Goal: Obtain resource: Download file/media

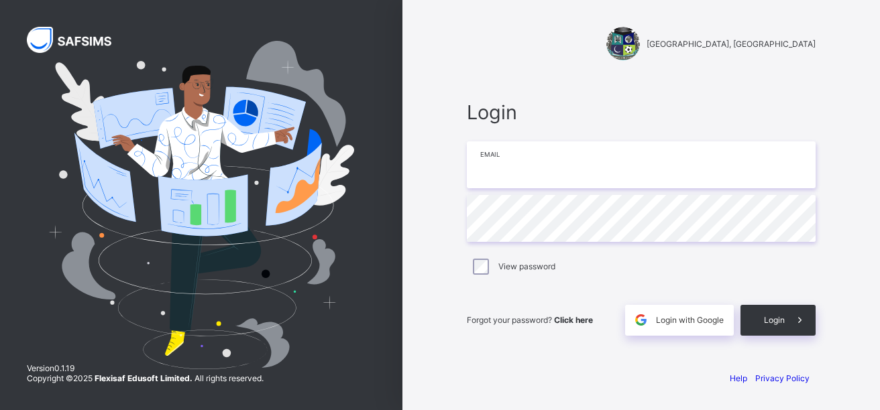
click at [488, 156] on input "email" at bounding box center [641, 165] width 349 height 47
click at [502, 163] on input "email" at bounding box center [641, 165] width 349 height 47
click at [492, 165] on input "email" at bounding box center [641, 165] width 349 height 47
click at [496, 154] on input "email" at bounding box center [641, 165] width 349 height 47
click at [487, 163] on input "email" at bounding box center [641, 165] width 349 height 47
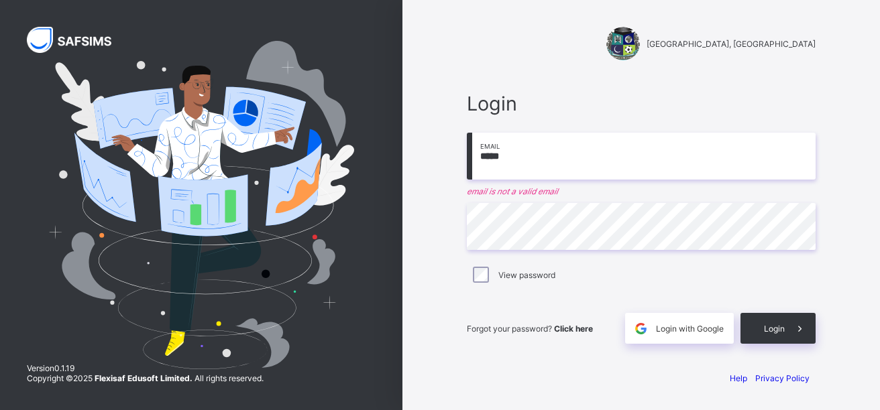
type input "**********"
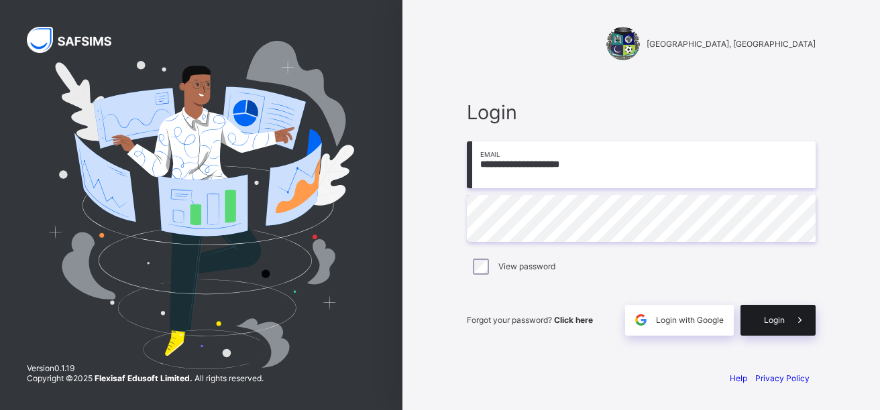
click at [775, 321] on span "Login" at bounding box center [774, 320] width 21 height 10
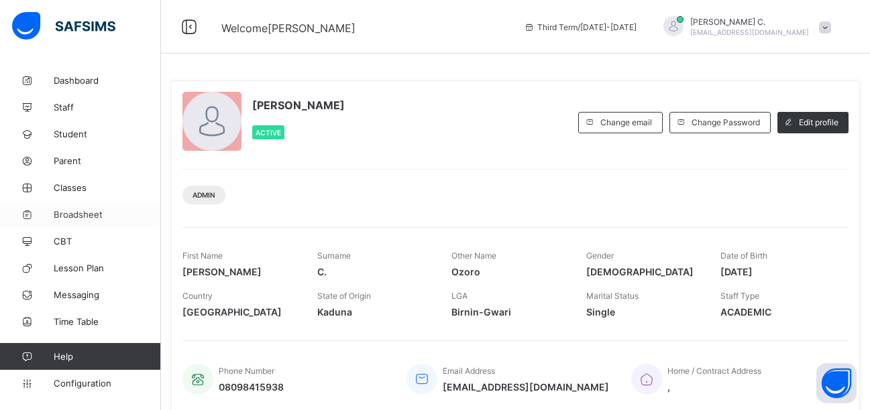
click at [56, 212] on span "Broadsheet" at bounding box center [107, 214] width 107 height 11
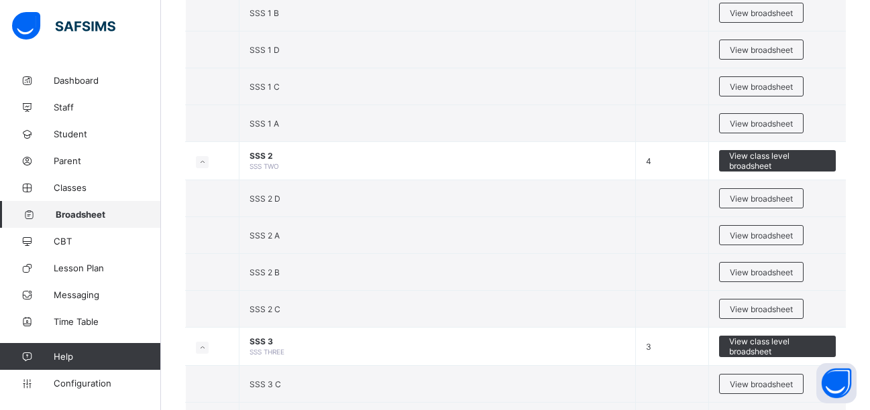
scroll to position [1720, 0]
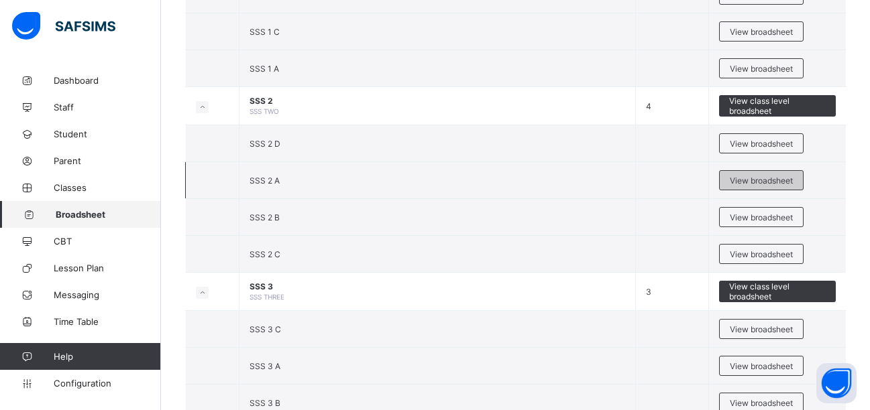
click at [753, 180] on span "View broadsheet" at bounding box center [761, 181] width 63 height 10
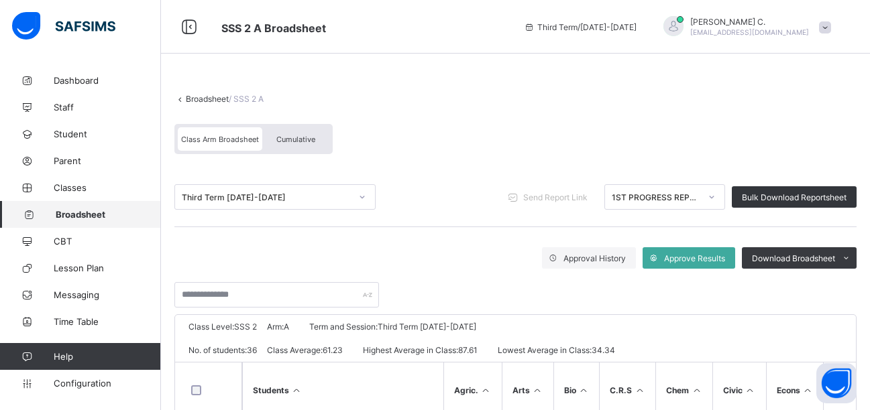
click at [716, 201] on icon at bounding box center [712, 196] width 8 height 13
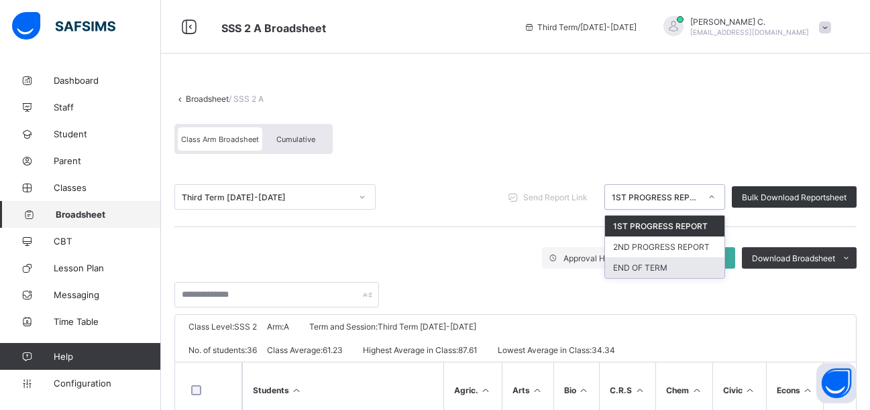
click at [665, 273] on div "END OF TERM" at bounding box center [664, 268] width 119 height 21
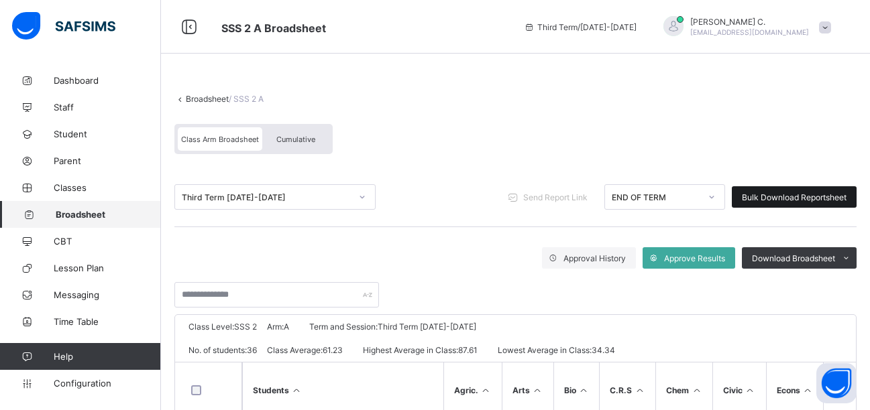
click at [790, 194] on span "Bulk Download Reportsheet" at bounding box center [794, 197] width 105 height 10
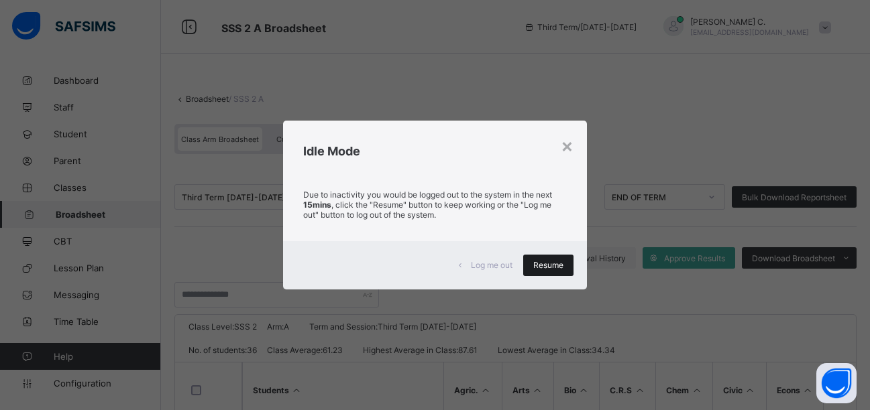
click at [535, 266] on span "Resume" at bounding box center [548, 265] width 30 height 10
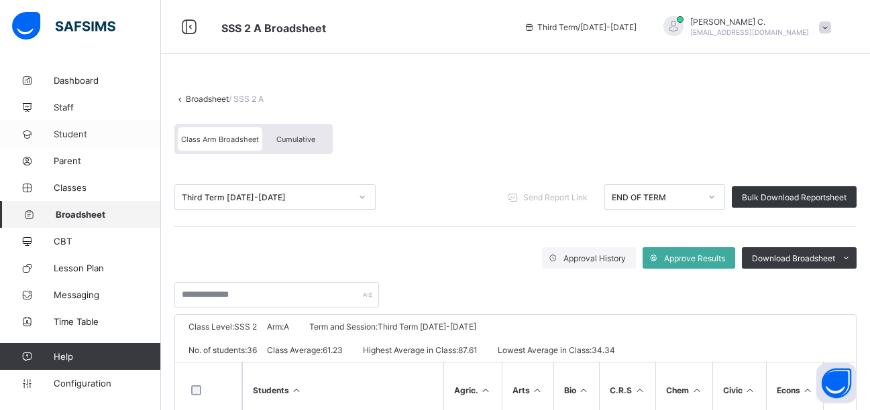
click at [64, 131] on span "Student" at bounding box center [107, 134] width 107 height 11
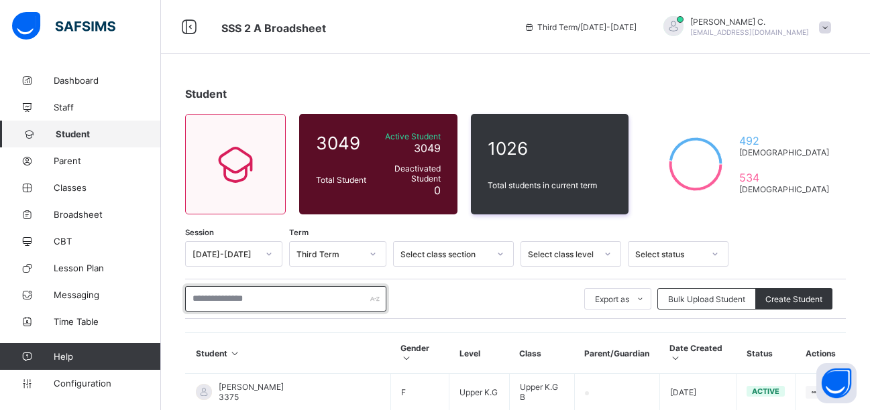
click at [213, 303] on input "text" at bounding box center [285, 298] width 201 height 25
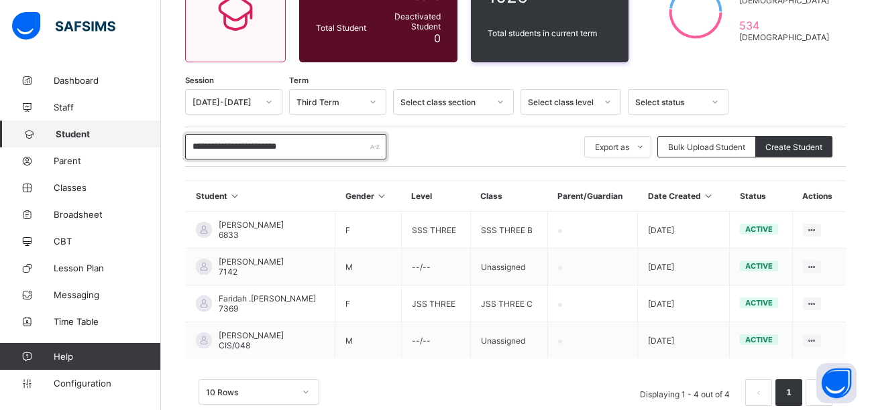
scroll to position [182, 0]
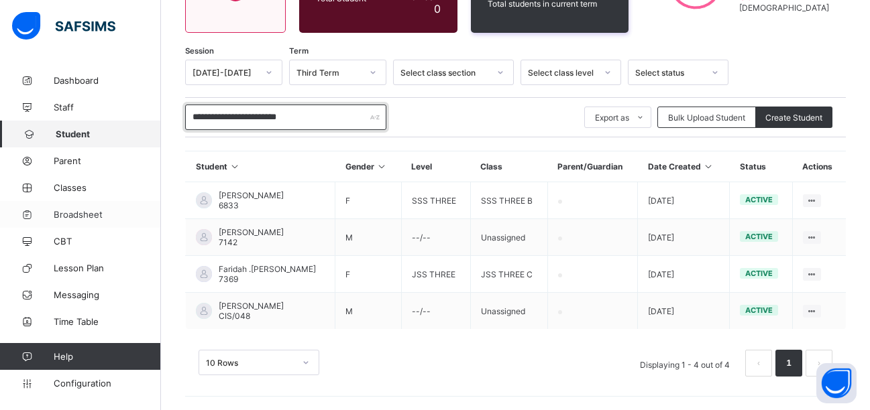
type input "**********"
click at [77, 215] on span "Broadsheet" at bounding box center [107, 214] width 107 height 11
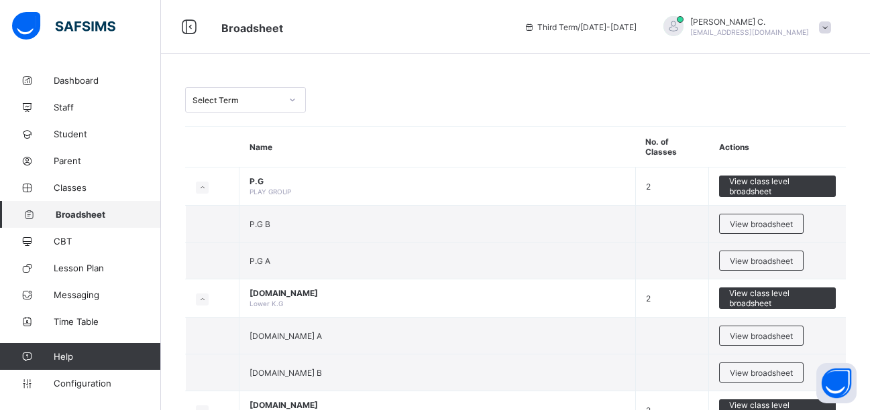
click at [291, 103] on icon at bounding box center [292, 99] width 8 height 13
click at [306, 134] on th "Name" at bounding box center [437, 147] width 396 height 41
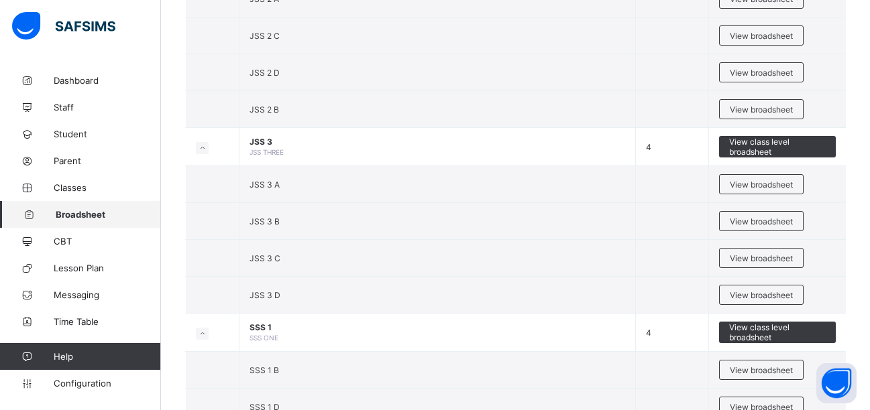
scroll to position [1315, 0]
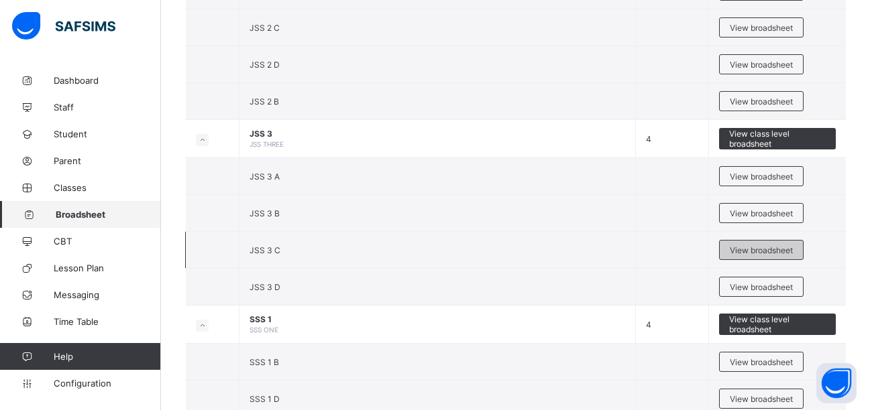
click at [759, 250] on span "View broadsheet" at bounding box center [761, 250] width 63 height 10
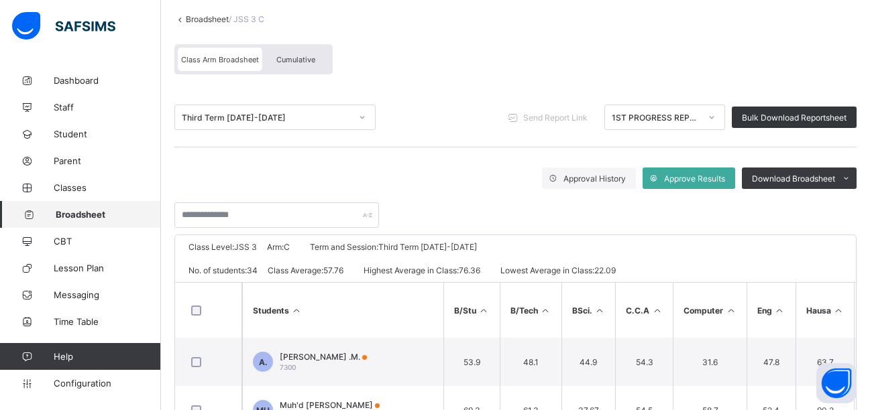
scroll to position [80, 0]
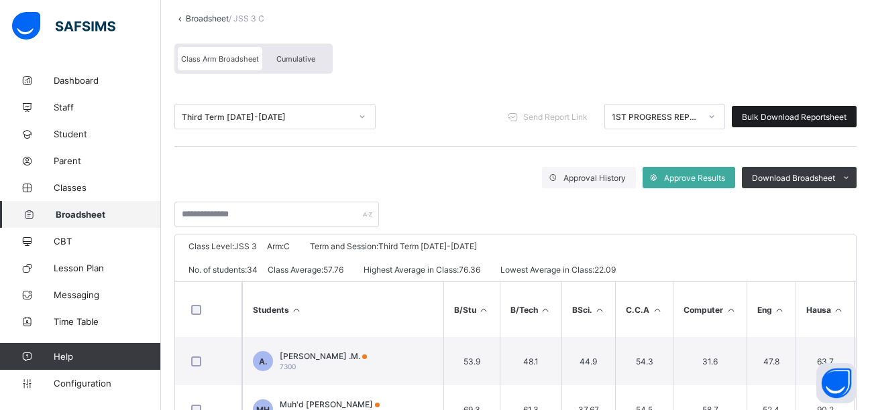
click at [810, 112] on span "Bulk Download Reportsheet" at bounding box center [794, 117] width 105 height 10
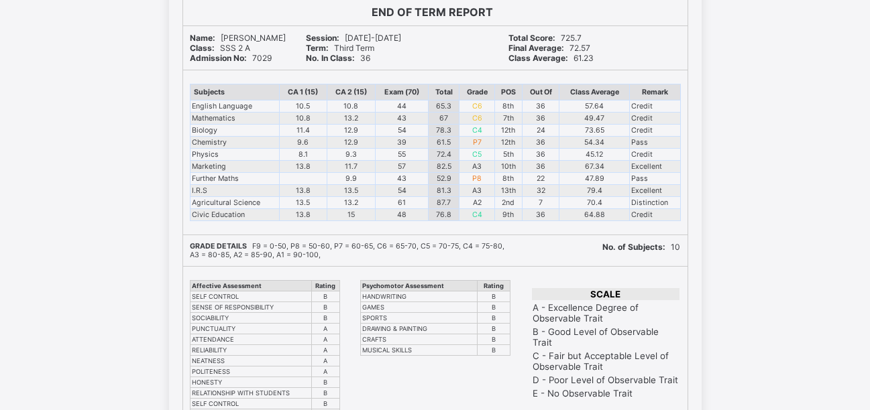
scroll to position [25771, 0]
